Goal: Information Seeking & Learning: Check status

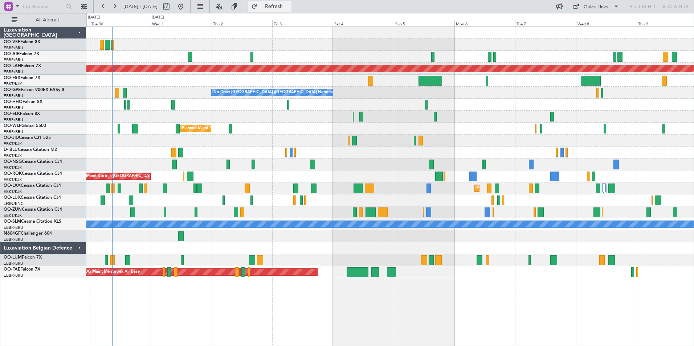
click at [289, 8] on span "Refresh" at bounding box center [274, 6] width 30 height 5
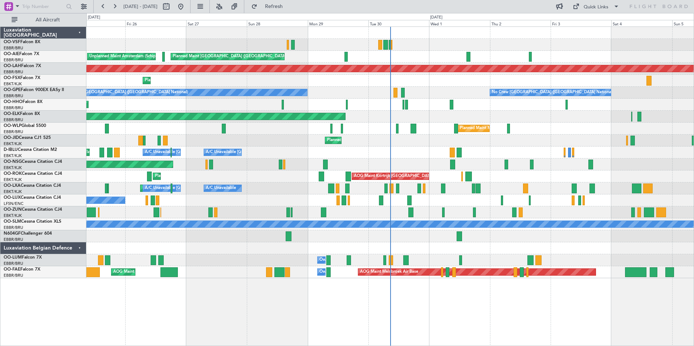
click at [346, 292] on div "Planned Maint London (Farnborough) Unplanned Maint Amsterdam (Schiphol) Planned…" at bounding box center [389, 186] width 607 height 320
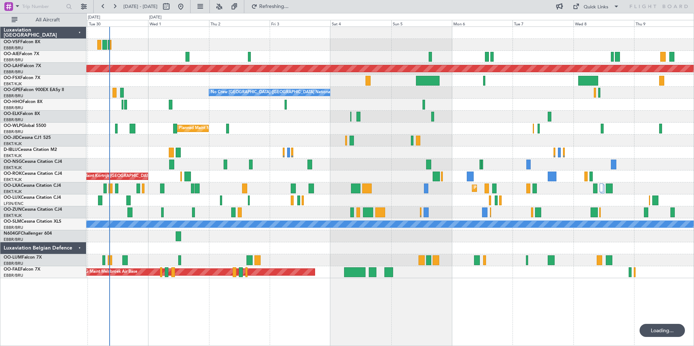
click at [246, 292] on div "Planned Maint London (Farnborough) Planned Maint Alton-st Louis (St Louis Regl)…" at bounding box center [389, 186] width 607 height 320
click at [289, 7] on span "Refresh" at bounding box center [274, 6] width 30 height 5
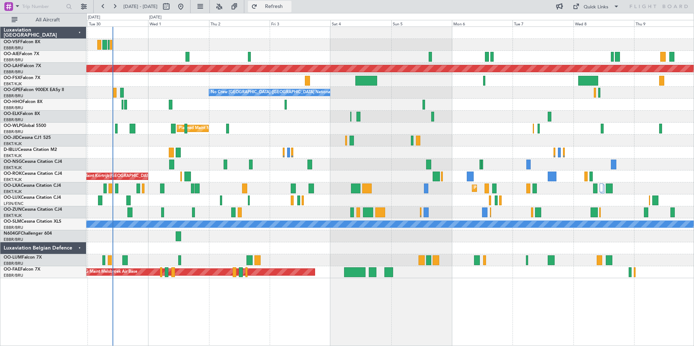
click at [289, 5] on span "Refresh" at bounding box center [274, 6] width 30 height 5
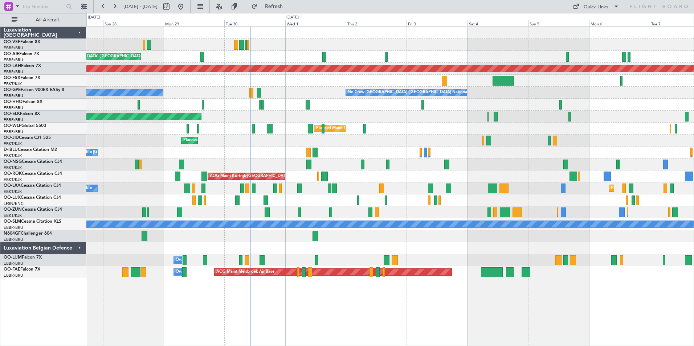
click at [477, 132] on div "Planned Maint Milan (Linate)" at bounding box center [389, 129] width 607 height 12
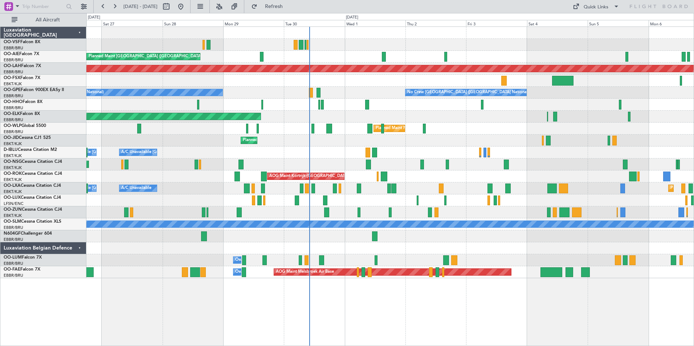
click at [471, 126] on div "Planned Maint Milan (Linate)" at bounding box center [389, 129] width 607 height 12
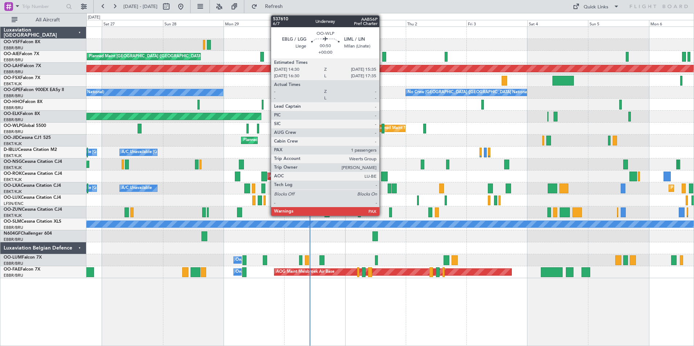
click at [382, 128] on div at bounding box center [382, 129] width 3 height 10
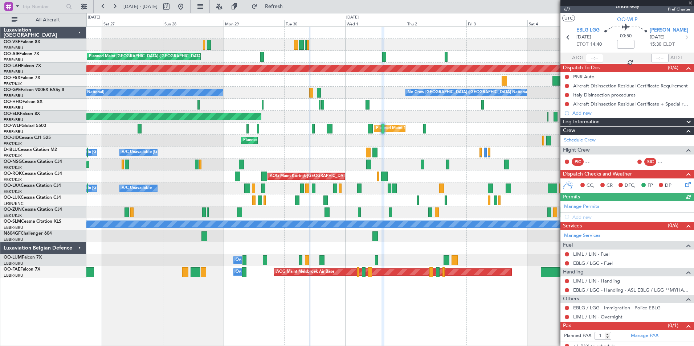
scroll to position [12, 0]
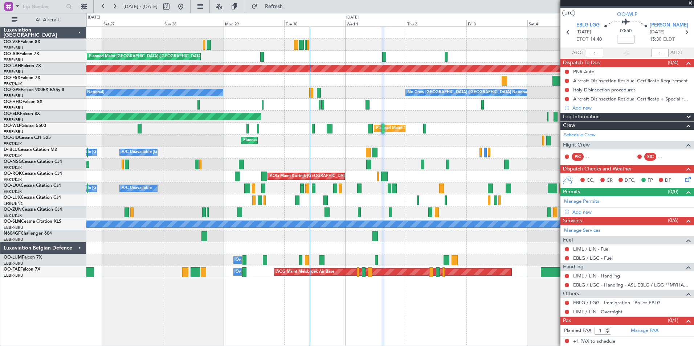
click at [690, 2] on span at bounding box center [689, 3] width 7 height 7
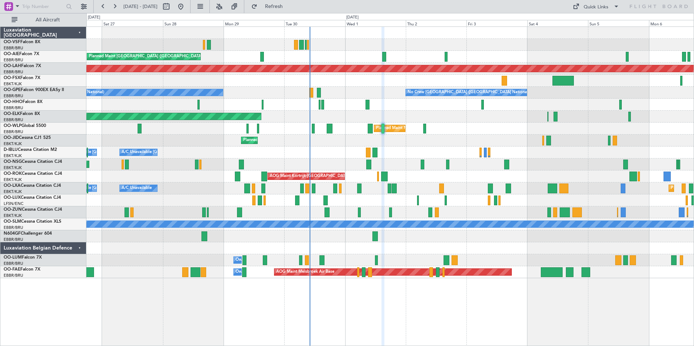
type input "0"
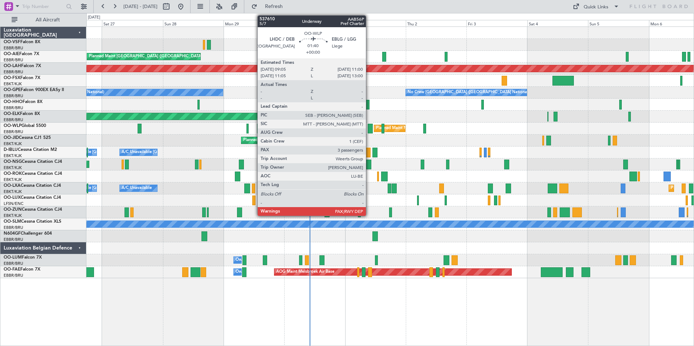
click at [369, 129] on div at bounding box center [370, 129] width 5 height 10
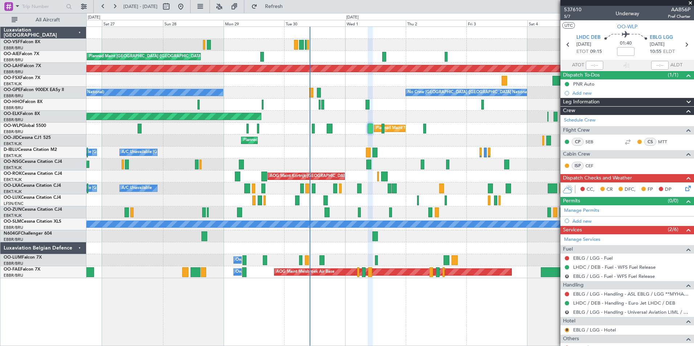
click at [688, 3] on span at bounding box center [689, 3] width 7 height 7
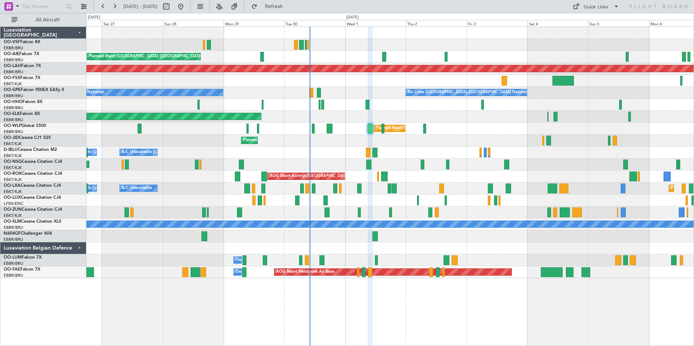
type input "0"
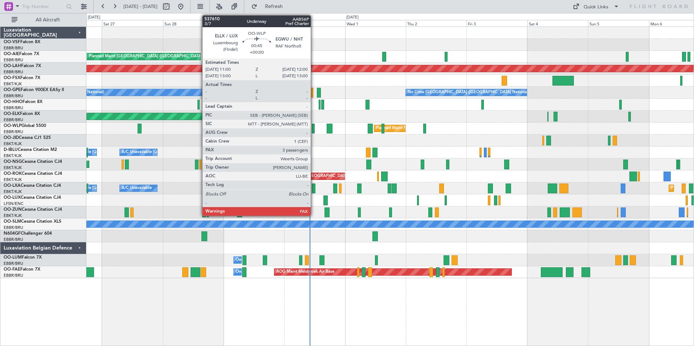
click at [314, 128] on div at bounding box center [313, 129] width 3 height 10
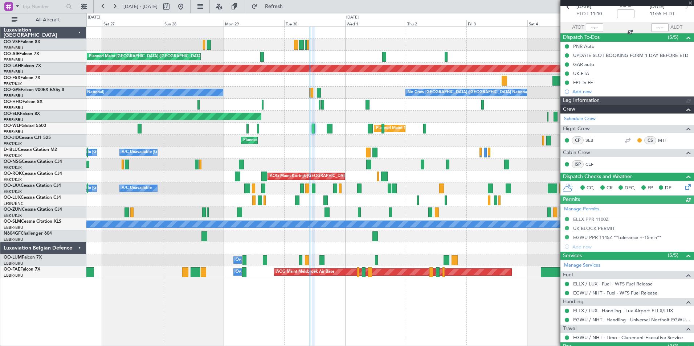
scroll to position [103, 0]
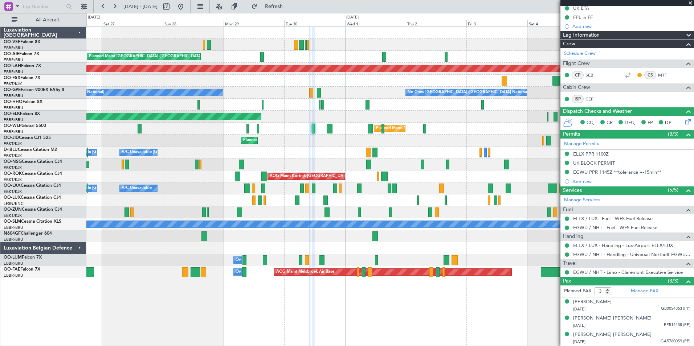
click at [689, 3] on span at bounding box center [689, 3] width 7 height 7
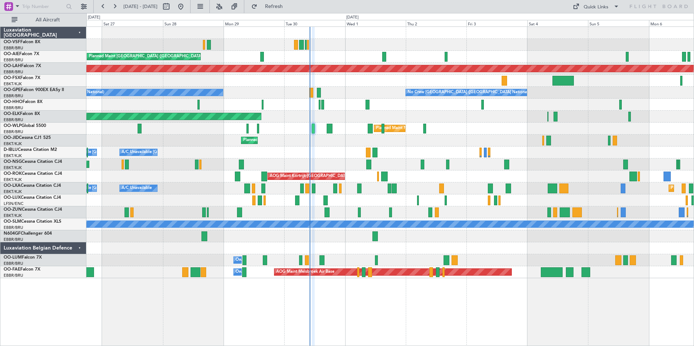
type input "0"
click at [289, 6] on span "Refresh" at bounding box center [274, 6] width 30 height 5
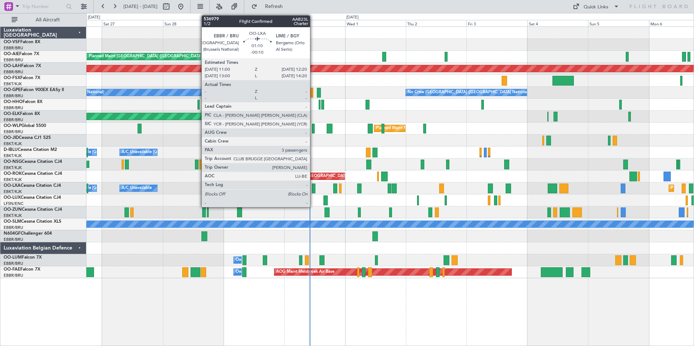
click at [313, 188] on div at bounding box center [314, 189] width 4 height 10
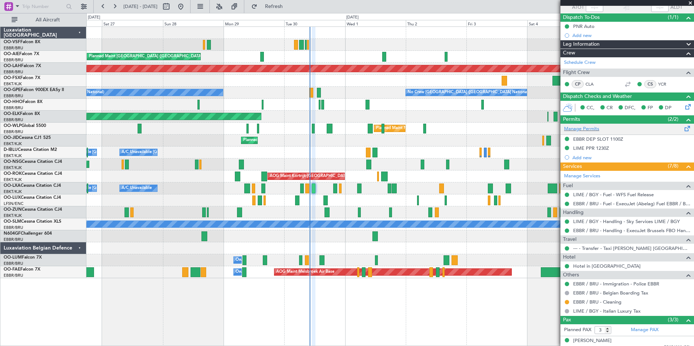
scroll to position [97, 0]
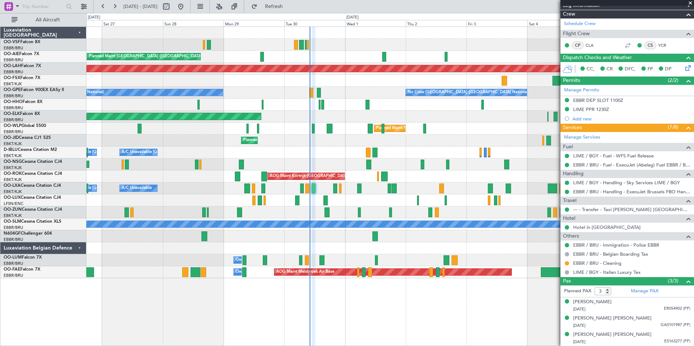
click at [689, 3] on span at bounding box center [689, 3] width 7 height 7
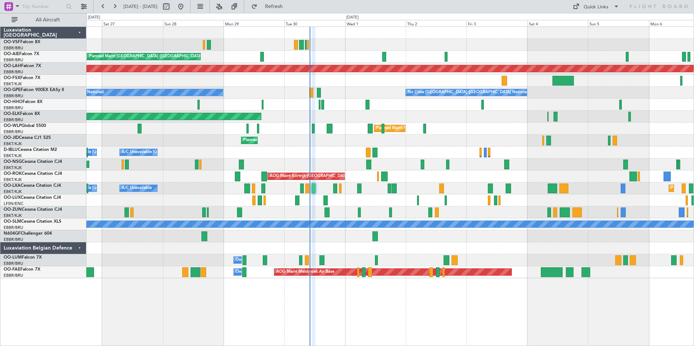
type input "0"
click at [289, 8] on span "Refresh" at bounding box center [274, 6] width 30 height 5
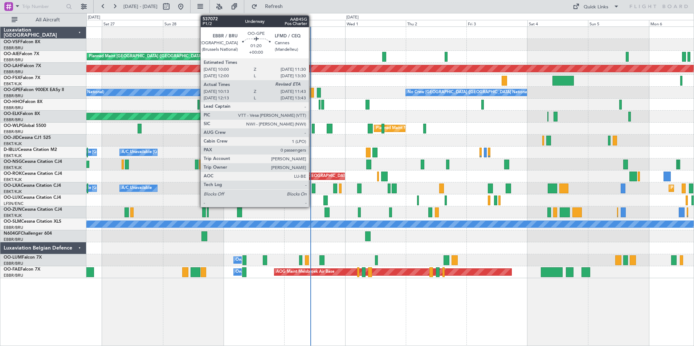
click at [312, 93] on div at bounding box center [312, 93] width 4 height 10
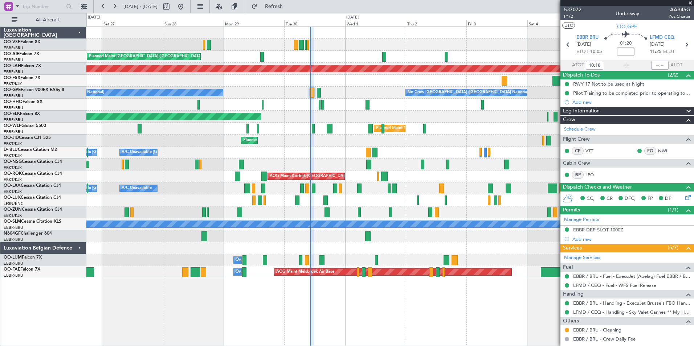
click at [690, 1] on span at bounding box center [689, 3] width 7 height 7
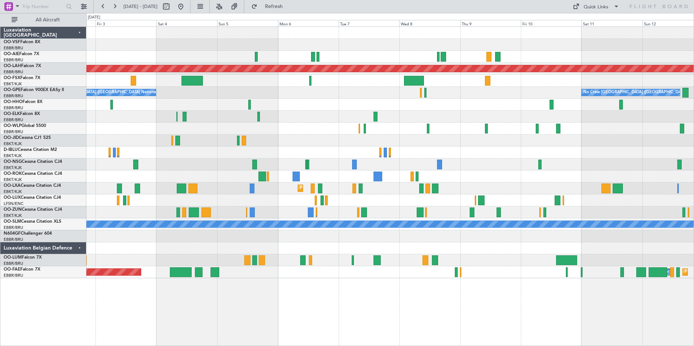
click at [185, 91] on div "No Crew [GEOGRAPHIC_DATA] ([GEOGRAPHIC_DATA] National) No Crew [GEOGRAPHIC_DATA…" at bounding box center [389, 93] width 607 height 12
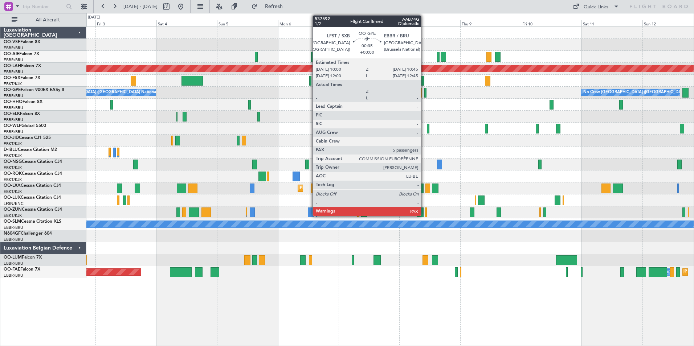
click at [424, 92] on div at bounding box center [425, 93] width 2 height 10
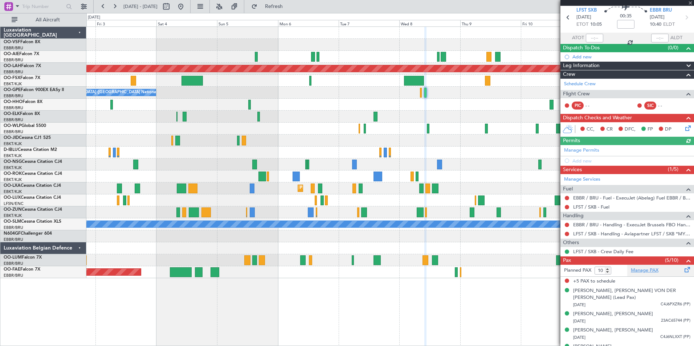
scroll to position [49, 0]
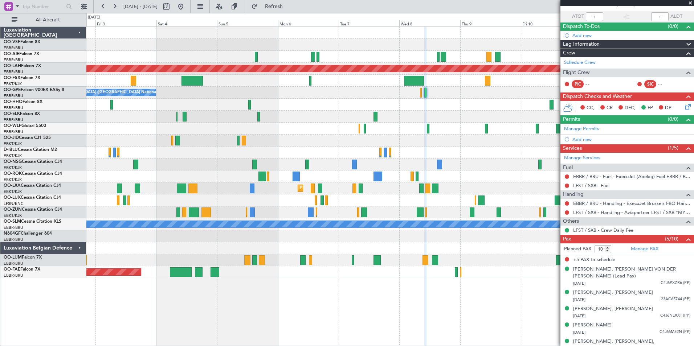
click at [689, 4] on span at bounding box center [689, 3] width 7 height 7
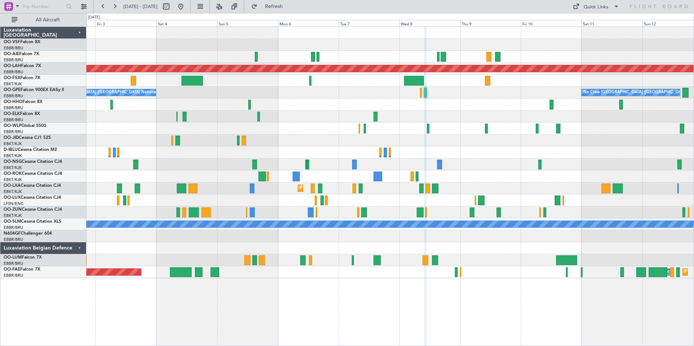
type input "0"
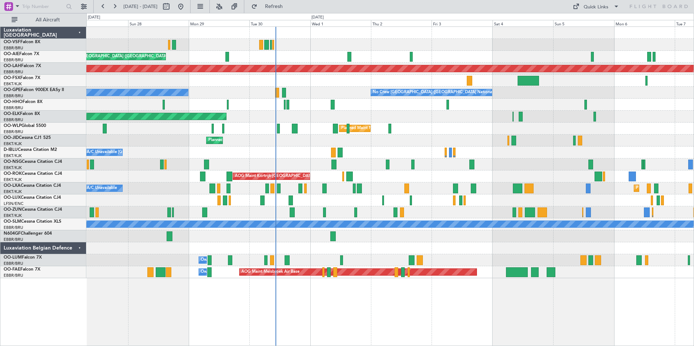
click at [492, 115] on div "Planned Maint Kortrijk-[GEOGRAPHIC_DATA]" at bounding box center [389, 117] width 607 height 12
click at [289, 7] on span "Refresh" at bounding box center [274, 6] width 30 height 5
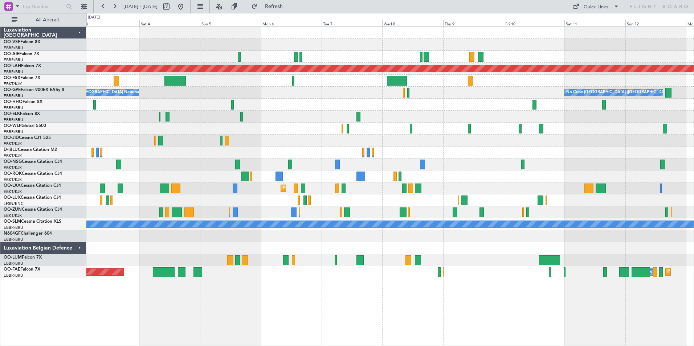
click at [253, 101] on div at bounding box center [389, 105] width 607 height 12
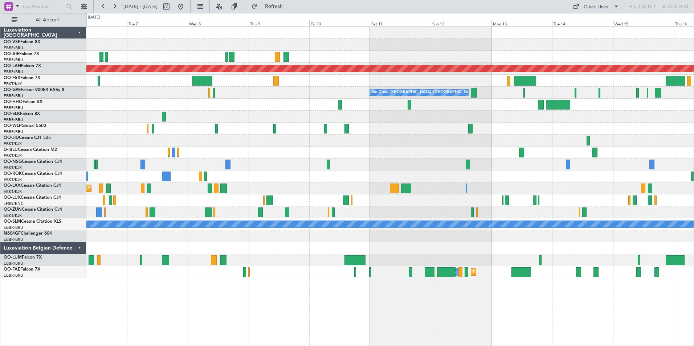
click at [360, 104] on div at bounding box center [389, 105] width 607 height 12
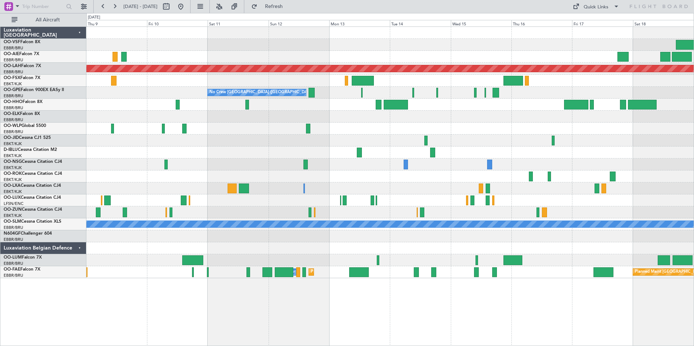
click at [425, 108] on div at bounding box center [389, 105] width 607 height 12
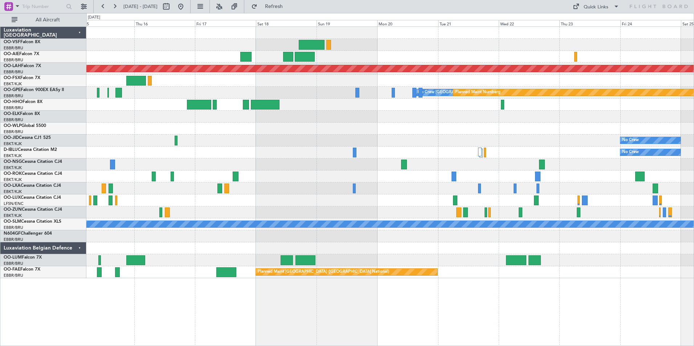
click at [304, 106] on div at bounding box center [389, 105] width 607 height 12
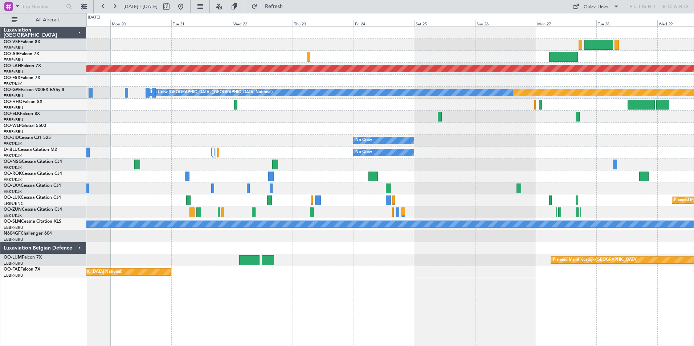
click at [325, 105] on div at bounding box center [389, 105] width 607 height 12
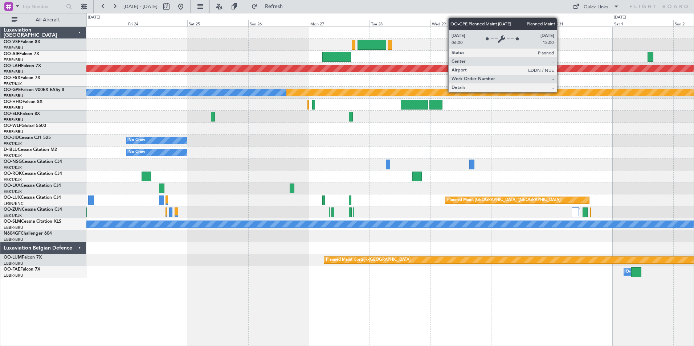
click at [333, 92] on div "Planned Maint Nurnberg" at bounding box center [487, 92] width 1054 height 7
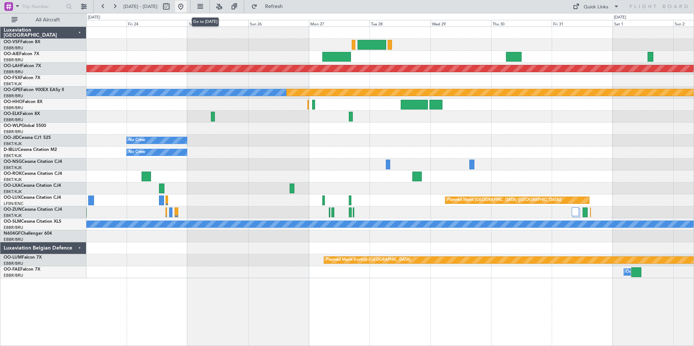
click at [186, 8] on button at bounding box center [181, 7] width 12 height 12
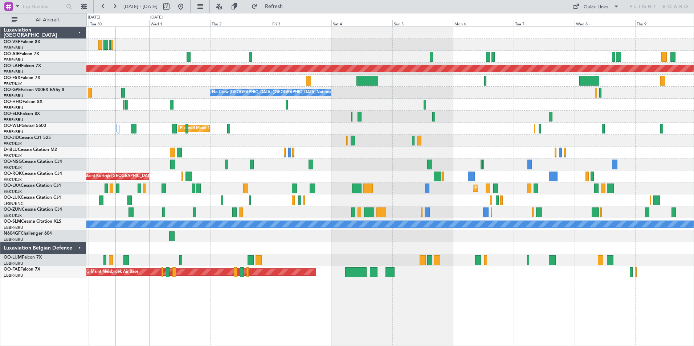
click at [307, 149] on div "Planned Maint [GEOGRAPHIC_DATA] ([GEOGRAPHIC_DATA]) Planned [GEOGRAPHIC_DATA][P…" at bounding box center [389, 152] width 607 height 251
